Goal: Transaction & Acquisition: Purchase product/service

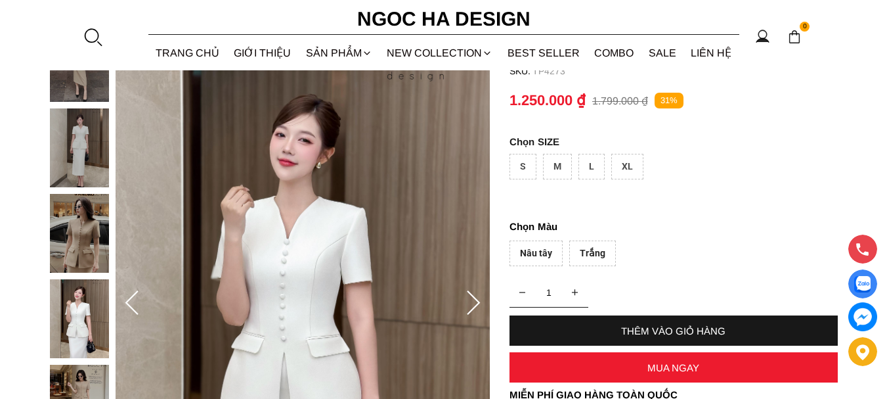
click at [135, 293] on icon at bounding box center [132, 303] width 26 height 26
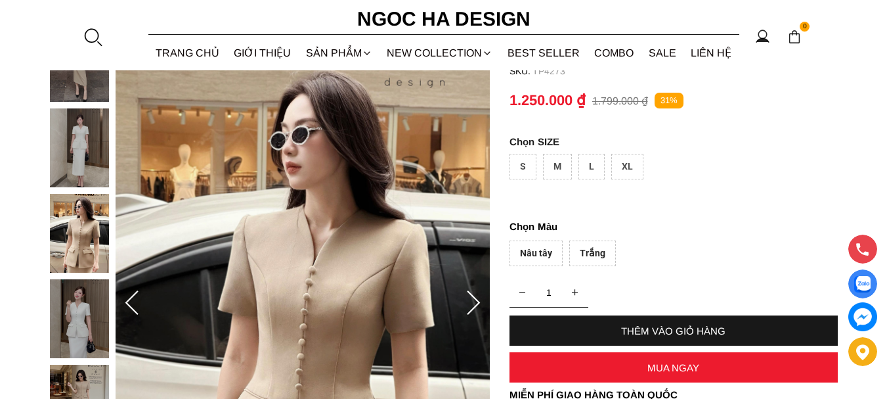
click at [135, 293] on icon at bounding box center [132, 303] width 26 height 26
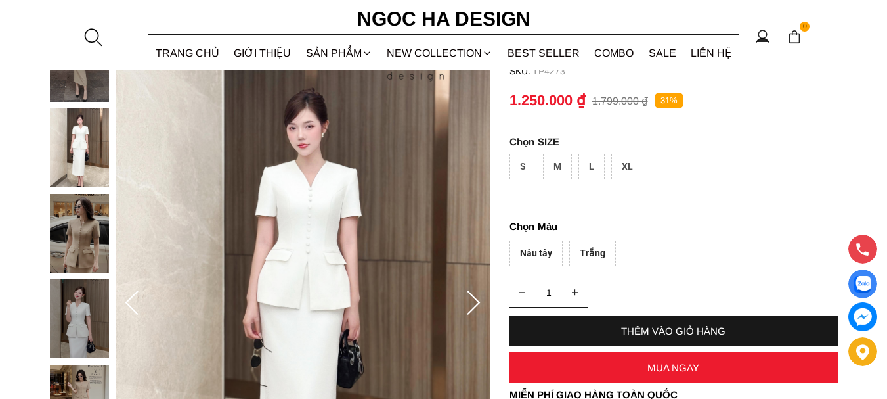
click at [135, 293] on icon at bounding box center [132, 303] width 26 height 26
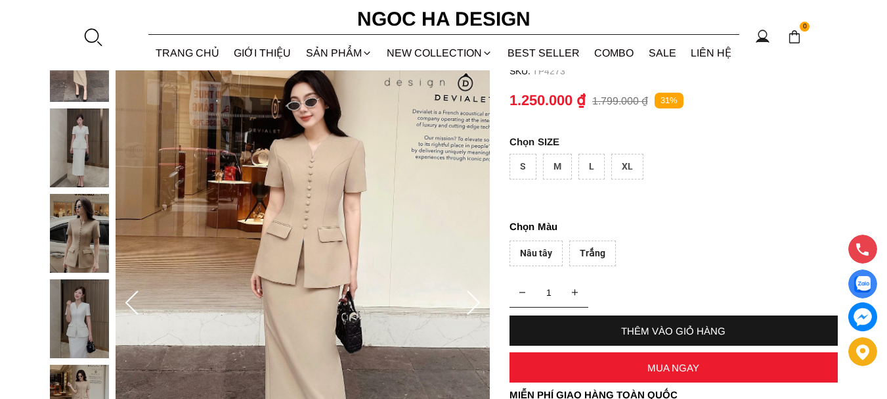
click at [135, 293] on icon at bounding box center [132, 303] width 26 height 26
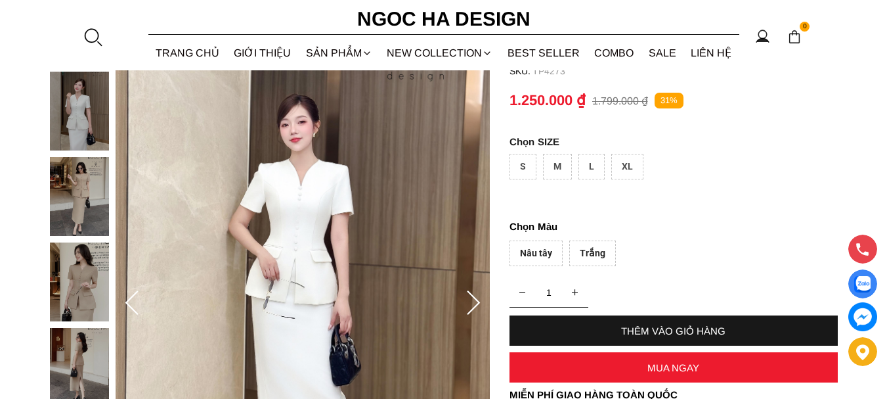
click at [123, 294] on icon at bounding box center [132, 303] width 26 height 26
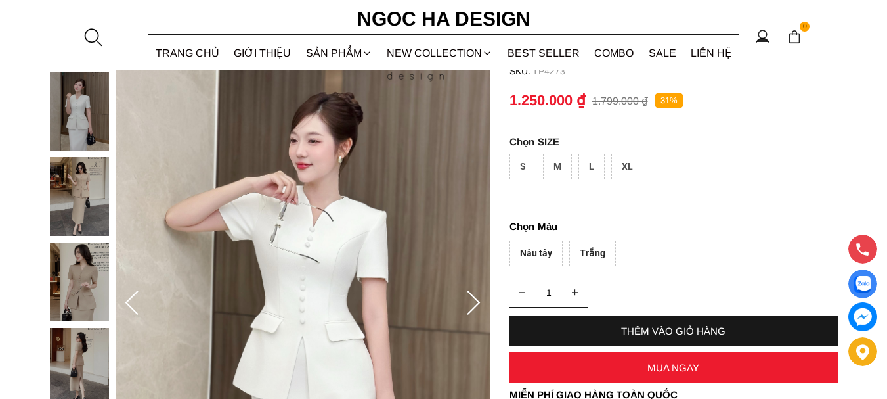
click at [123, 294] on icon at bounding box center [132, 303] width 26 height 26
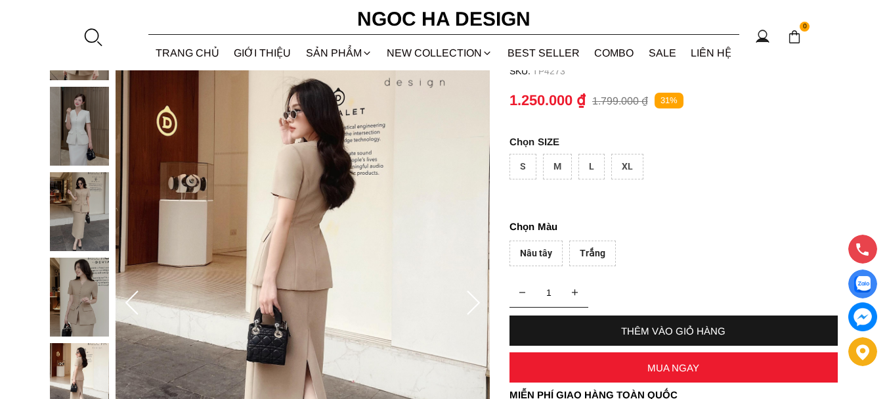
click at [123, 294] on icon at bounding box center [132, 303] width 26 height 26
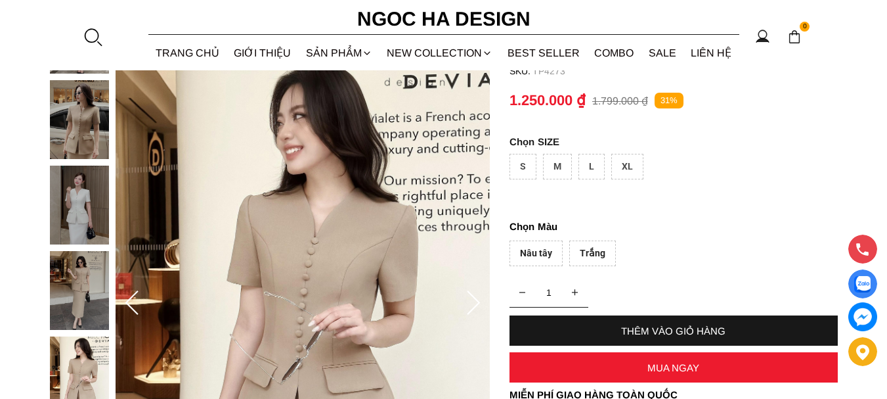
click at [123, 294] on icon at bounding box center [132, 303] width 26 height 26
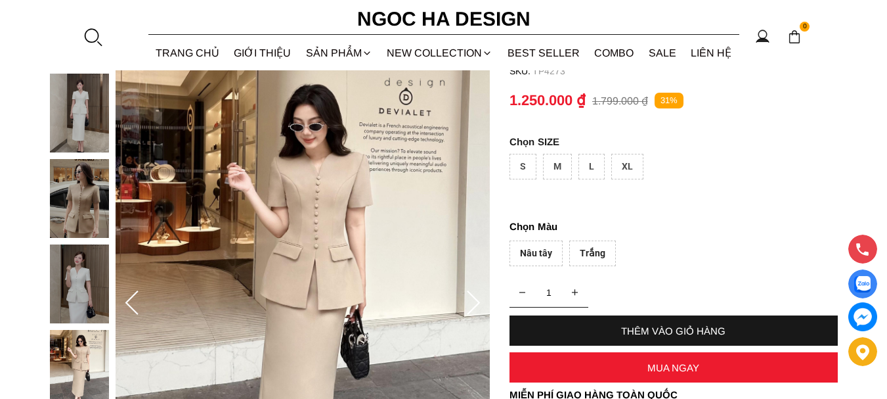
click at [123, 294] on icon at bounding box center [132, 303] width 26 height 26
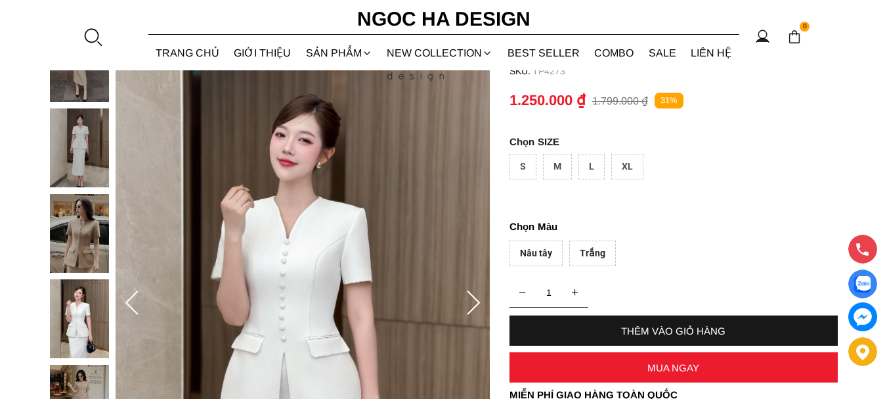
click at [123, 294] on icon at bounding box center [132, 303] width 26 height 26
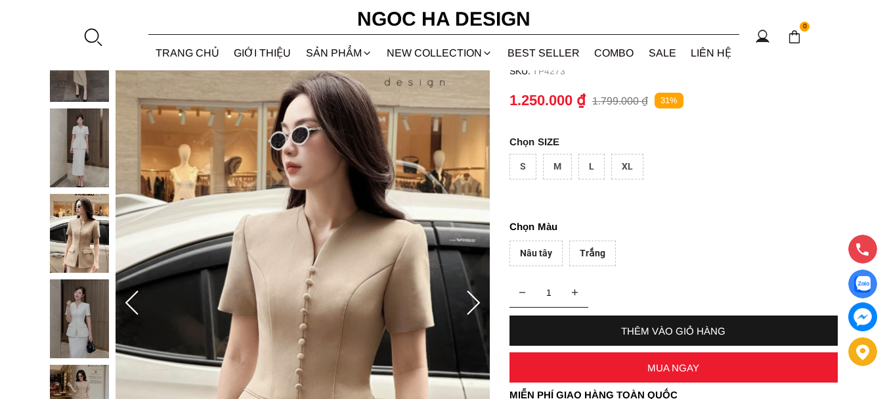
click at [123, 294] on icon at bounding box center [132, 303] width 26 height 26
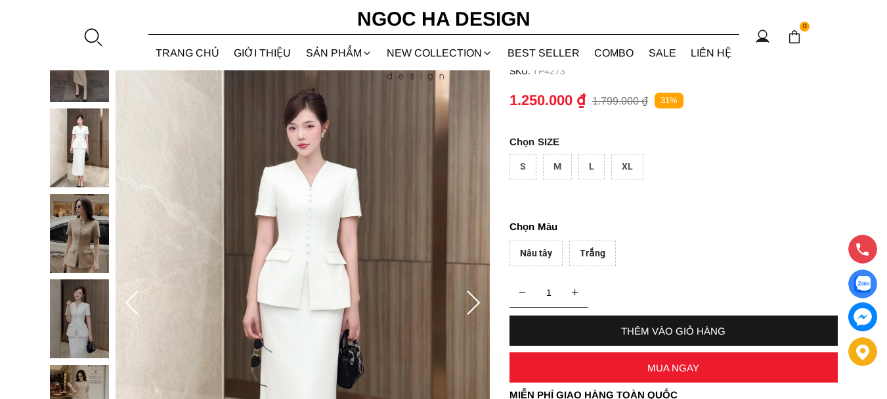
click at [123, 294] on icon at bounding box center [132, 303] width 26 height 26
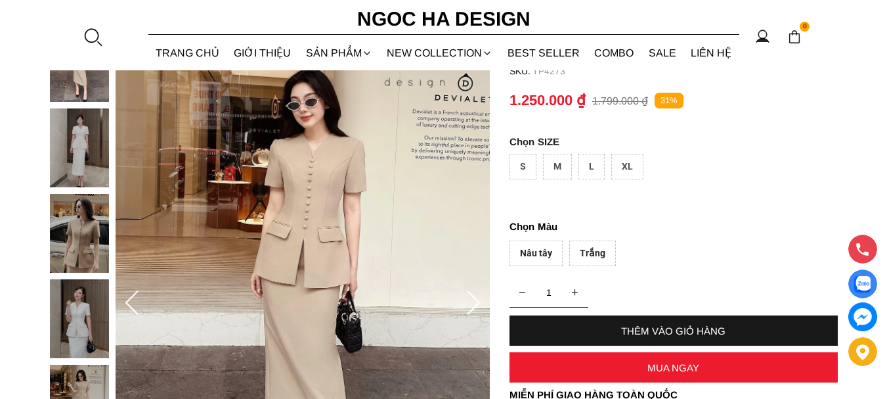
click at [123, 294] on icon at bounding box center [132, 303] width 26 height 26
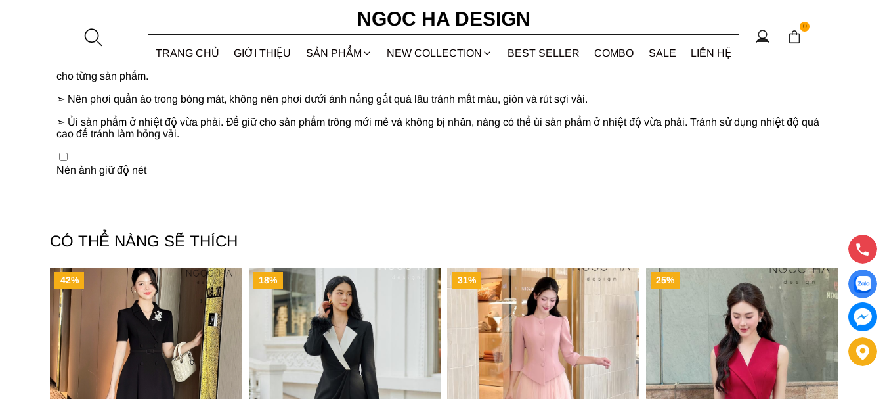
scroll to position [1708, 0]
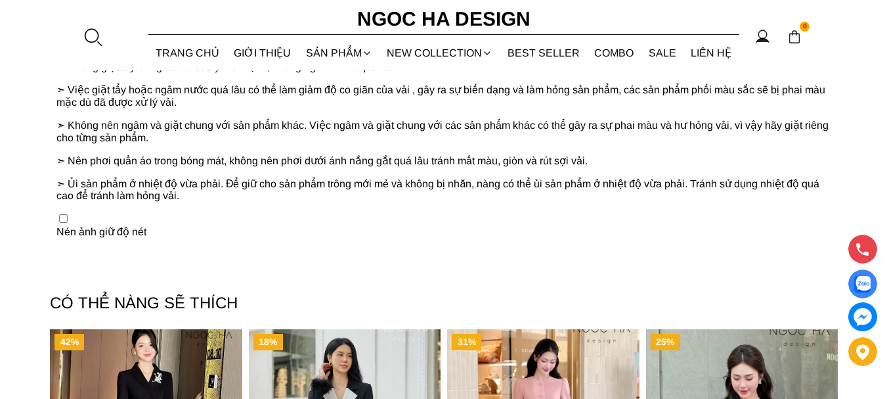
click at [65, 223] on input "checkbox" at bounding box center [63, 218] width 9 height 9
checkbox input "true"
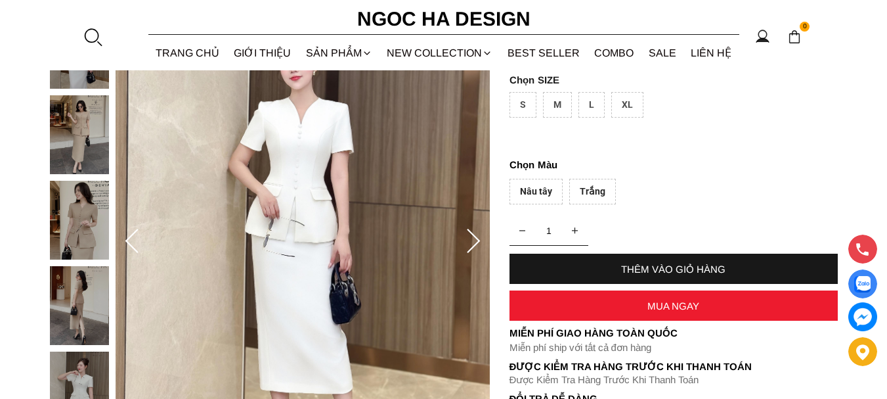
scroll to position [131, 0]
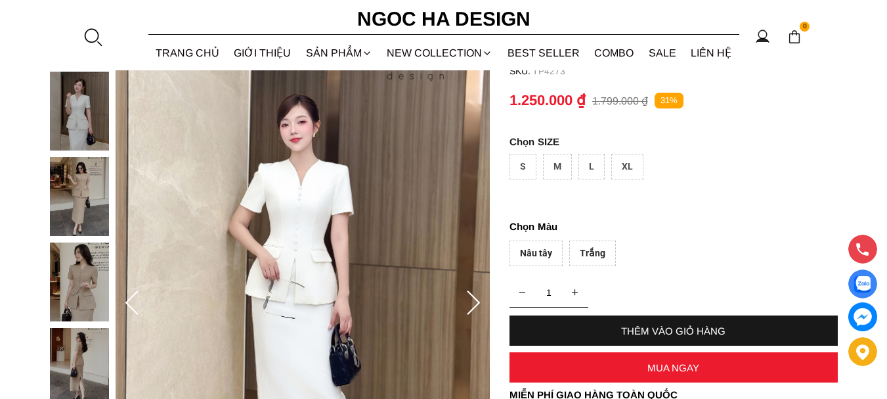
click at [596, 257] on div "Trắng" at bounding box center [592, 253] width 47 height 26
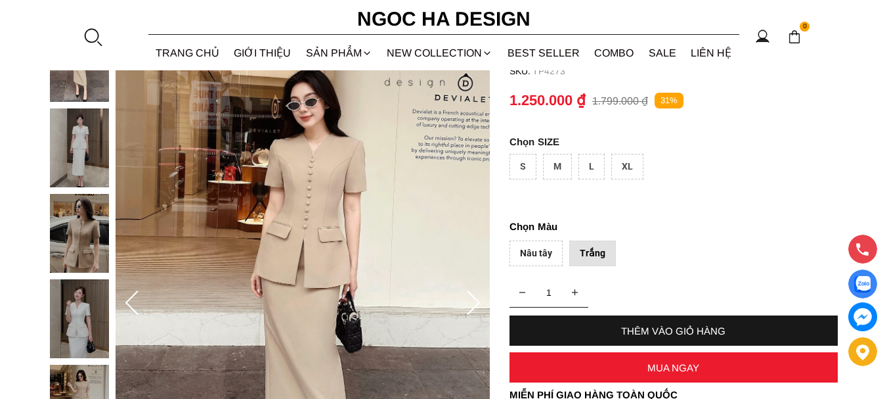
click at [522, 251] on div "Nâu tây" at bounding box center [536, 253] width 53 height 26
click at [590, 254] on div "Trắng" at bounding box center [592, 253] width 47 height 26
click at [91, 156] on img at bounding box center [79, 147] width 59 height 79
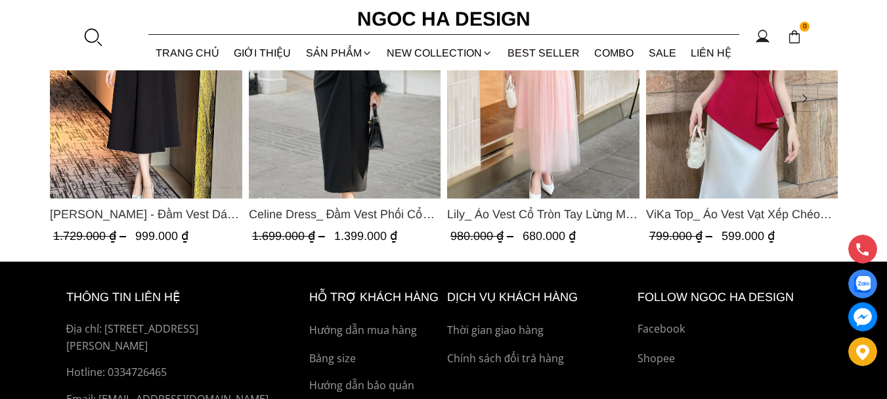
scroll to position [2102, 0]
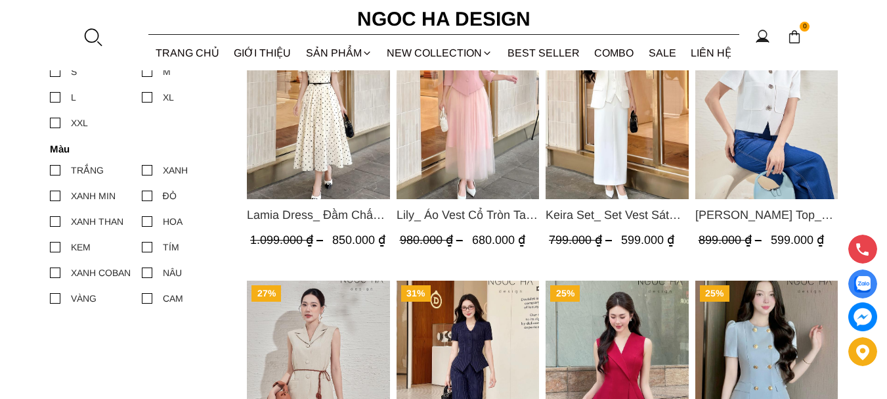
scroll to position [131, 0]
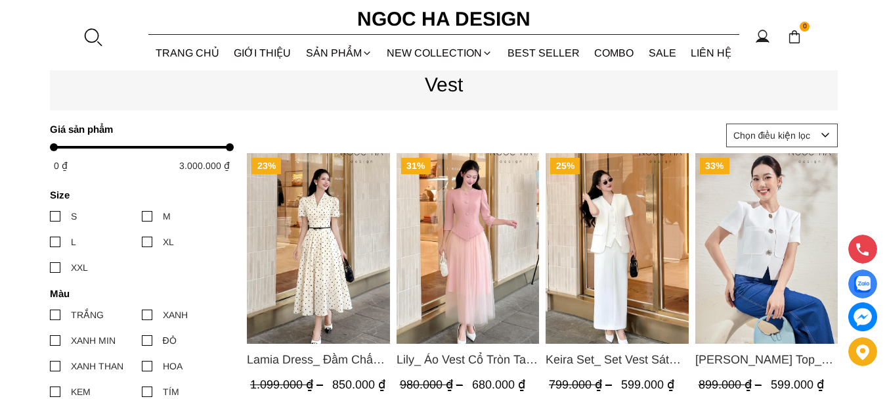
click at [623, 276] on img "Product image - Keira Set_ Set Vest Sát Nách Kết Hợp Chân Váy Bút Chì Mix Áo Kh…" at bounding box center [617, 248] width 143 height 190
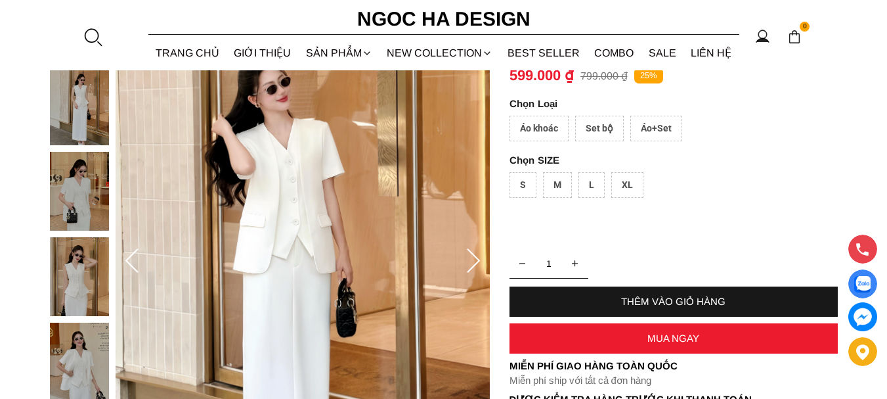
scroll to position [197, 0]
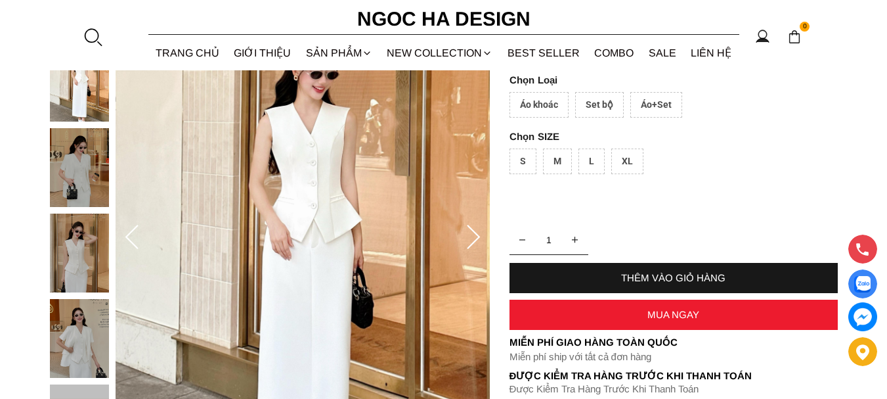
click at [63, 333] on img at bounding box center [79, 338] width 59 height 79
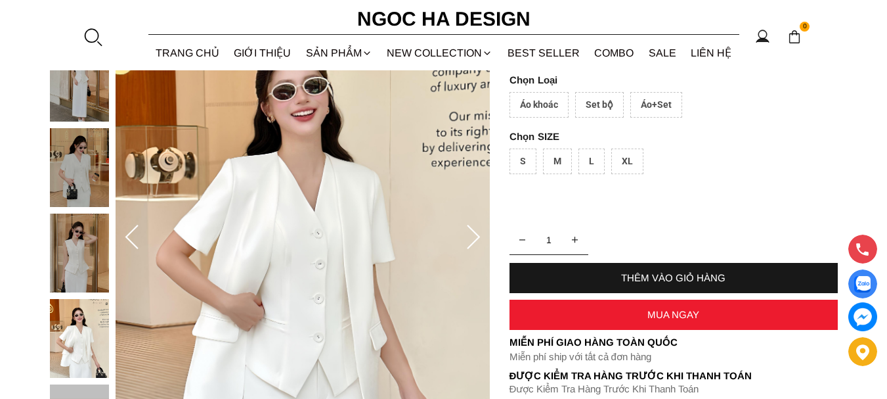
click at [64, 155] on img at bounding box center [79, 167] width 59 height 79
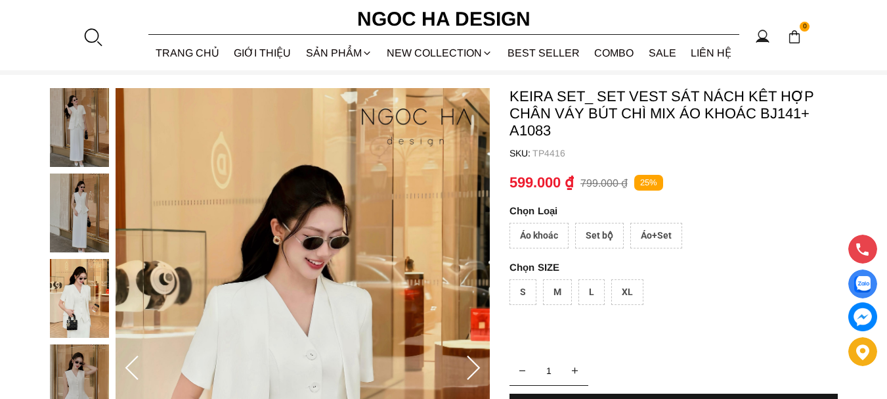
scroll to position [66, 0]
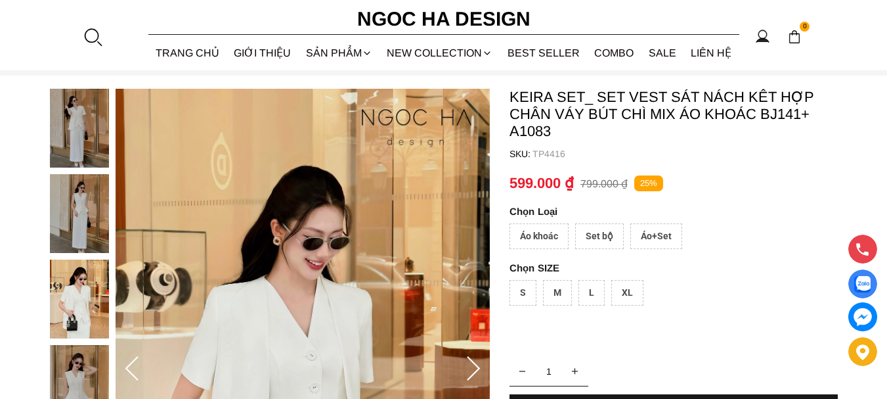
click at [73, 131] on img at bounding box center [79, 128] width 59 height 79
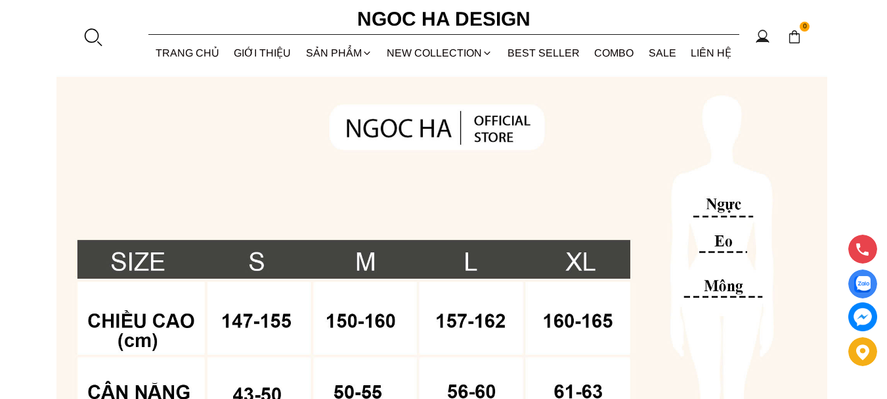
scroll to position [690, 0]
